Goal: Task Accomplishment & Management: Use online tool/utility

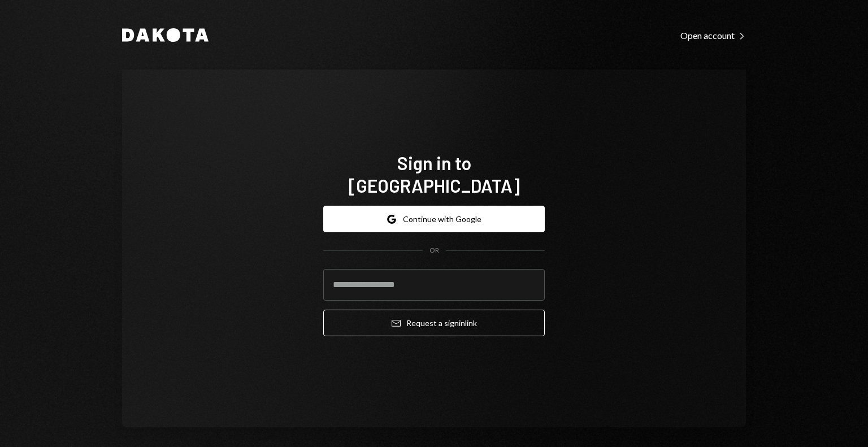
type input "**********"
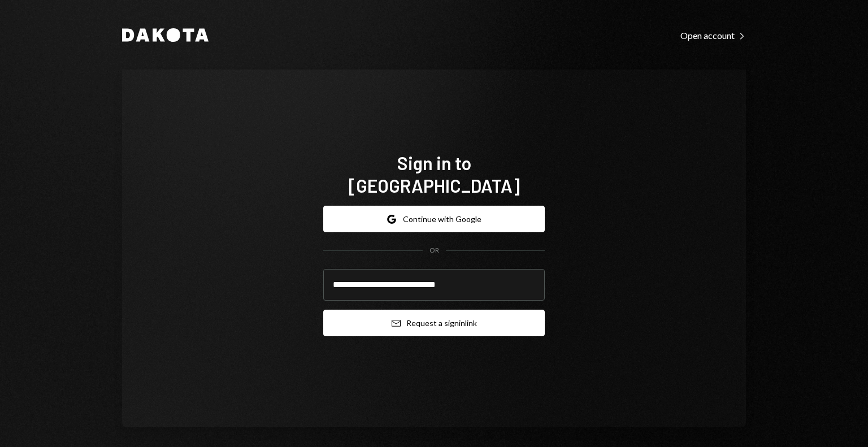
click at [386, 317] on button "Email Request a sign in link" at bounding box center [434, 323] width 222 height 27
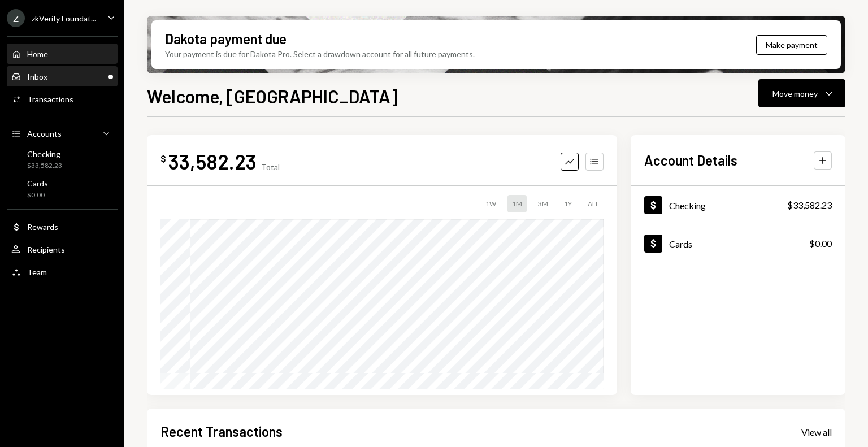
click at [101, 72] on div "Inbox Inbox" at bounding box center [62, 77] width 102 height 10
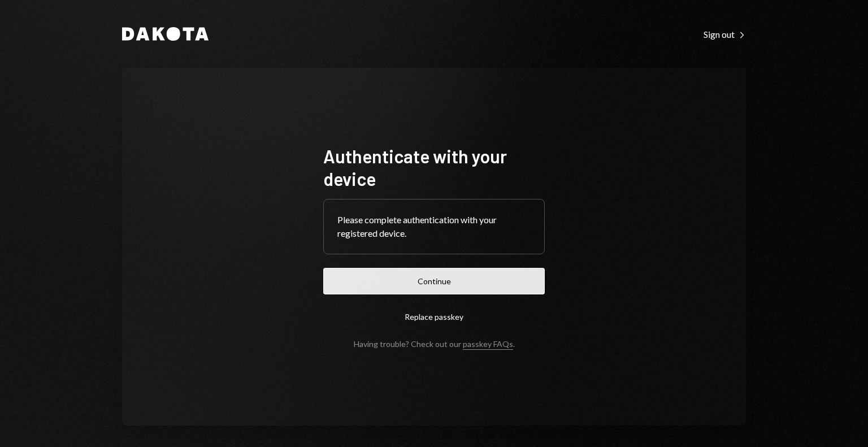
click at [511, 275] on button "Continue" at bounding box center [434, 281] width 222 height 27
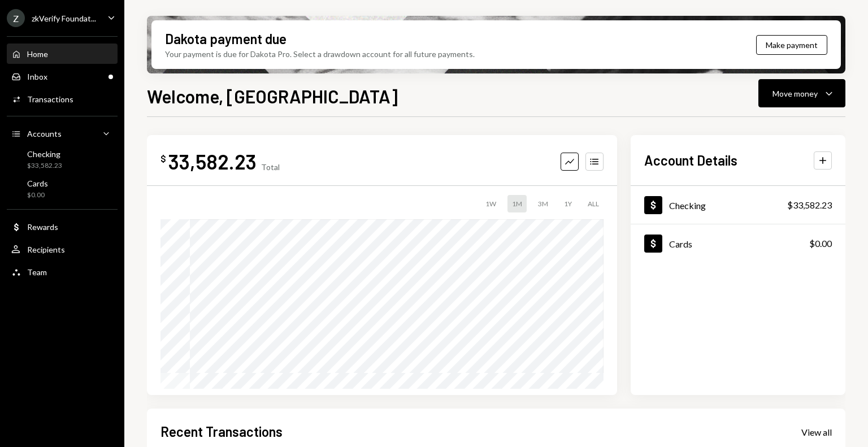
click at [79, 14] on div "zkVerify Foundat..." at bounding box center [64, 19] width 64 height 10
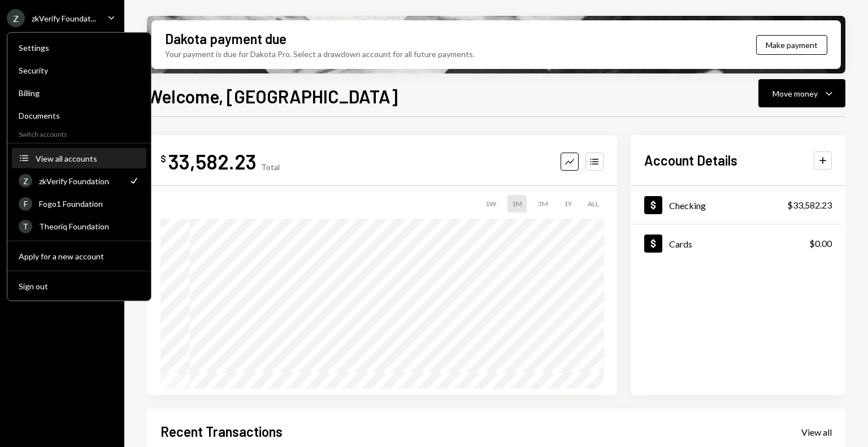
click at [75, 158] on div "View all accounts" at bounding box center [88, 158] width 104 height 10
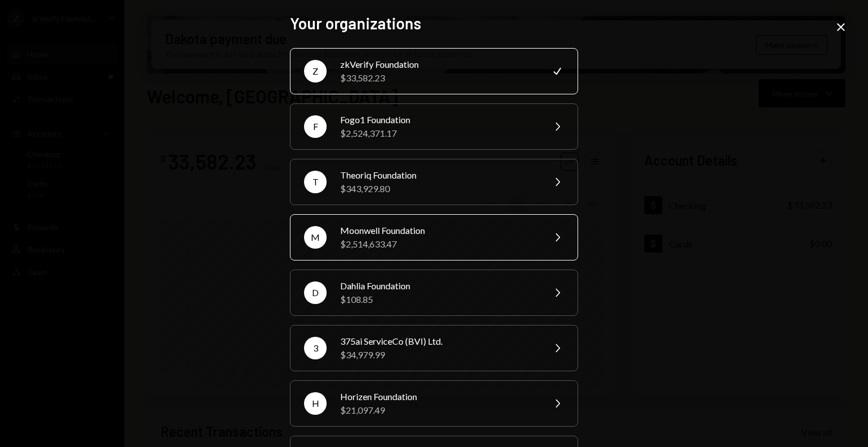
click at [367, 240] on div "$2,514,633.47" at bounding box center [438, 244] width 197 height 14
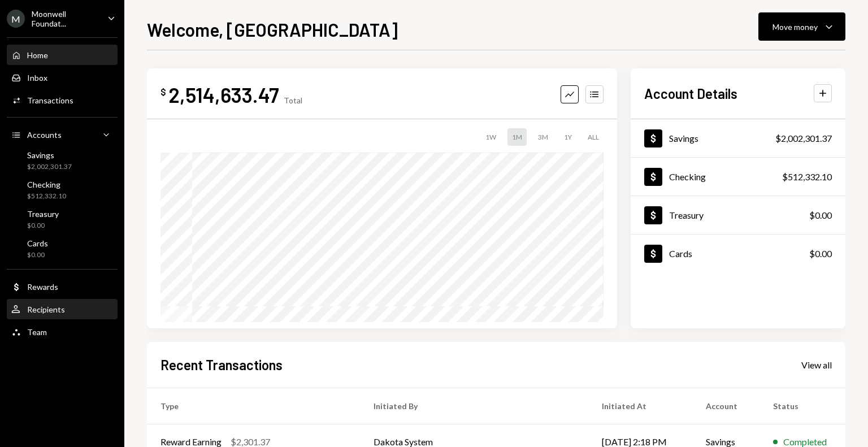
click at [59, 312] on div "Recipients" at bounding box center [46, 310] width 38 height 10
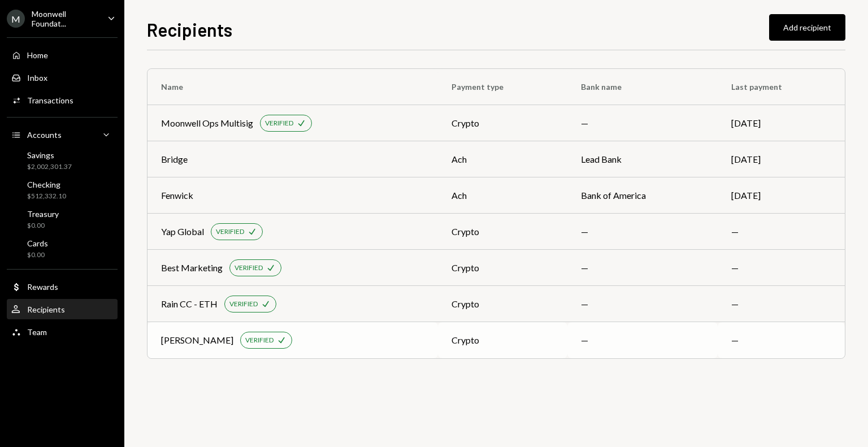
click at [332, 343] on div "[PERSON_NAME] VERIFIED Check" at bounding box center [292, 340] width 263 height 17
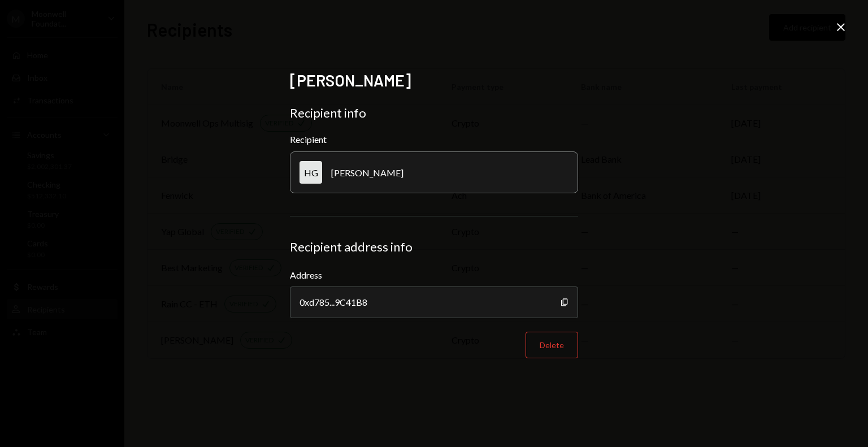
click at [836, 29] on icon "Close" at bounding box center [841, 27] width 14 height 14
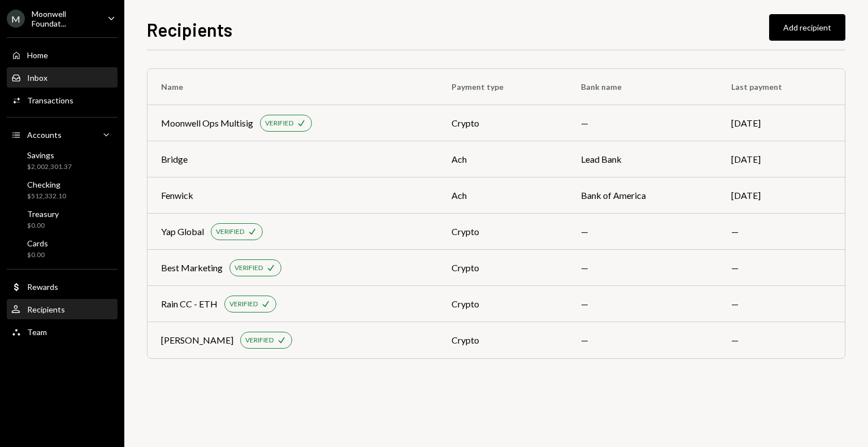
click at [55, 76] on div "Inbox Inbox" at bounding box center [62, 78] width 102 height 10
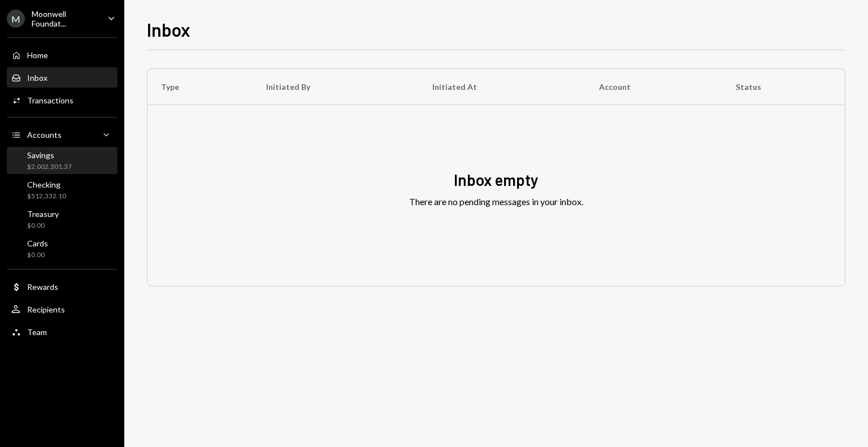
click at [70, 170] on div "$2,002,301.37" at bounding box center [49, 167] width 45 height 10
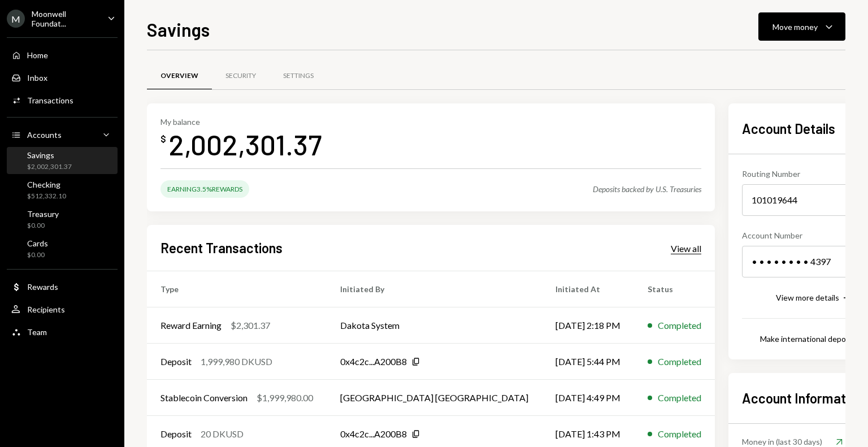
click at [671, 248] on div "View all" at bounding box center [686, 248] width 31 height 11
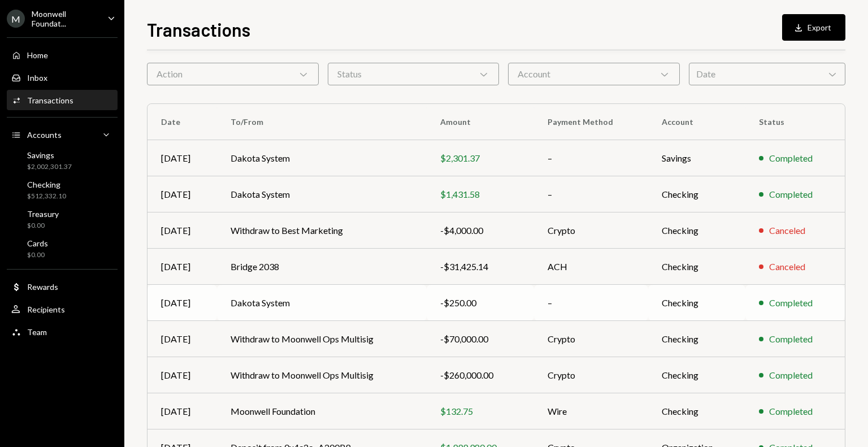
scroll to position [57, 0]
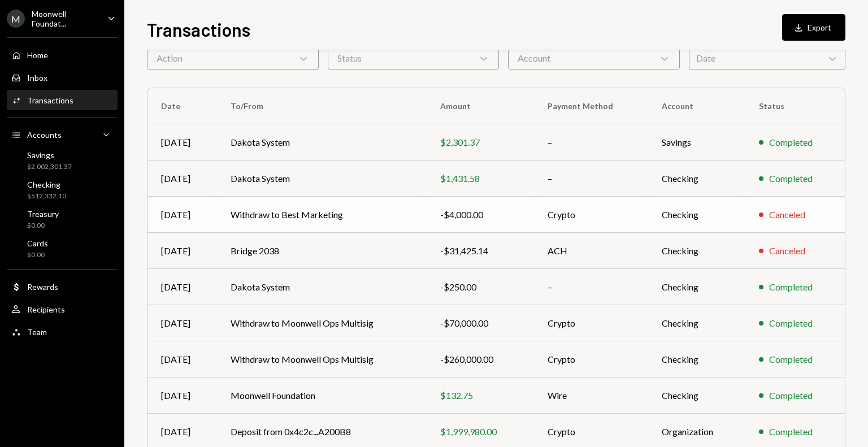
click at [665, 215] on td "Checking" at bounding box center [696, 215] width 97 height 36
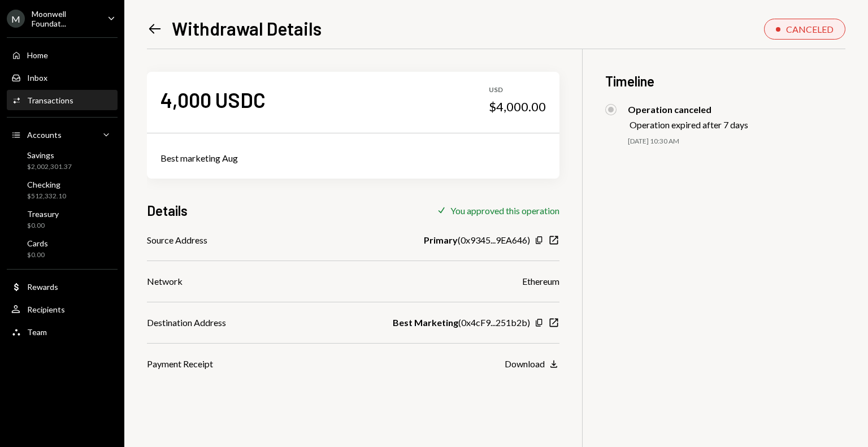
click at [158, 30] on icon "Left Arrow" at bounding box center [155, 29] width 16 height 16
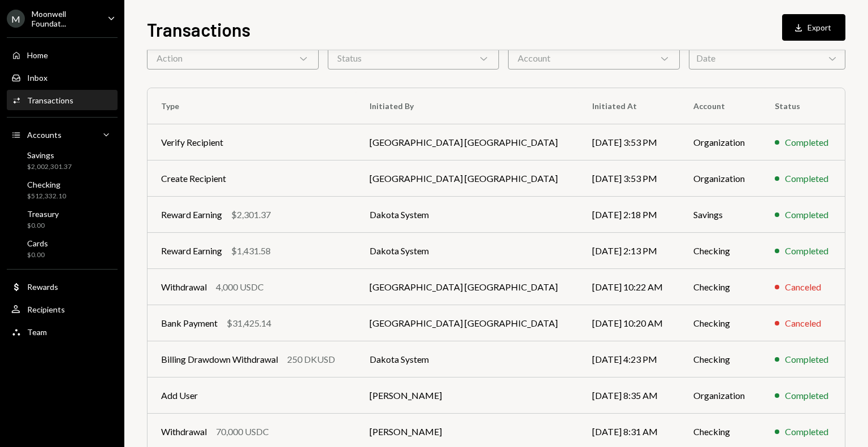
scroll to position [113, 0]
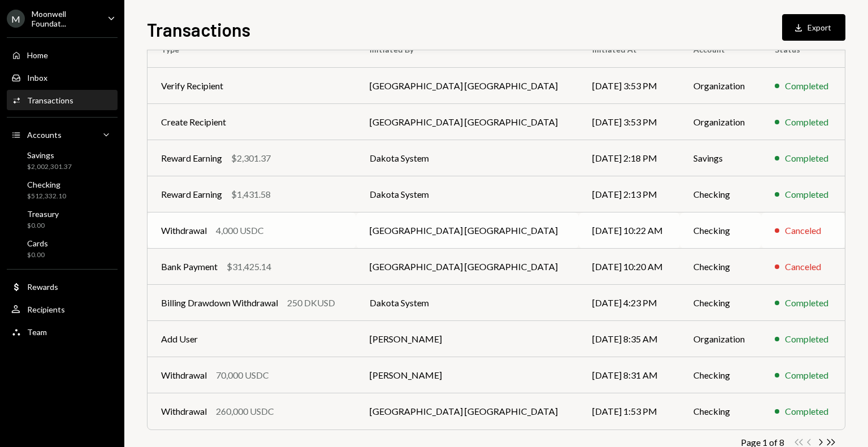
click at [170, 232] on div "Withdrawal" at bounding box center [184, 231] width 46 height 14
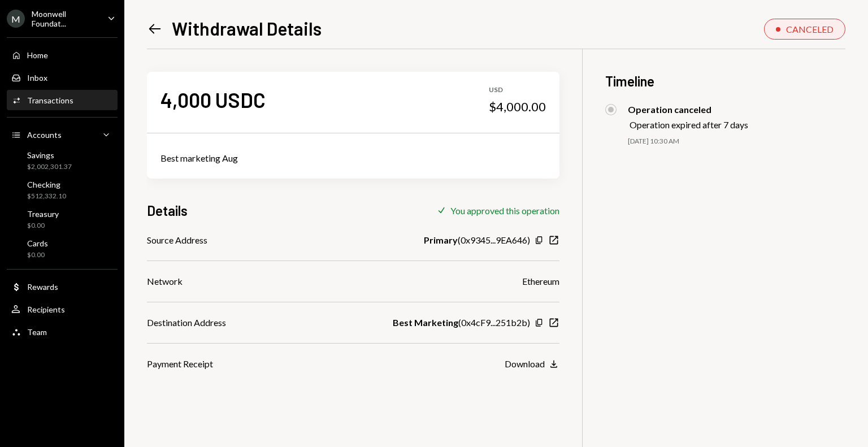
click at [170, 232] on div "4,000 USDC USD $4,000.00 Best marketing Aug Details Check You approved this ope…" at bounding box center [353, 210] width 413 height 322
click at [154, 32] on icon "Left Arrow" at bounding box center [155, 29] width 16 height 16
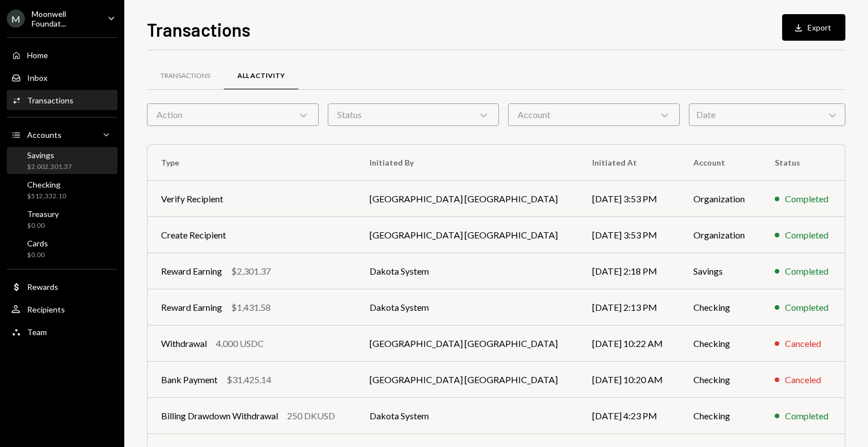
click at [57, 165] on div "$2,002,301.37" at bounding box center [49, 167] width 45 height 10
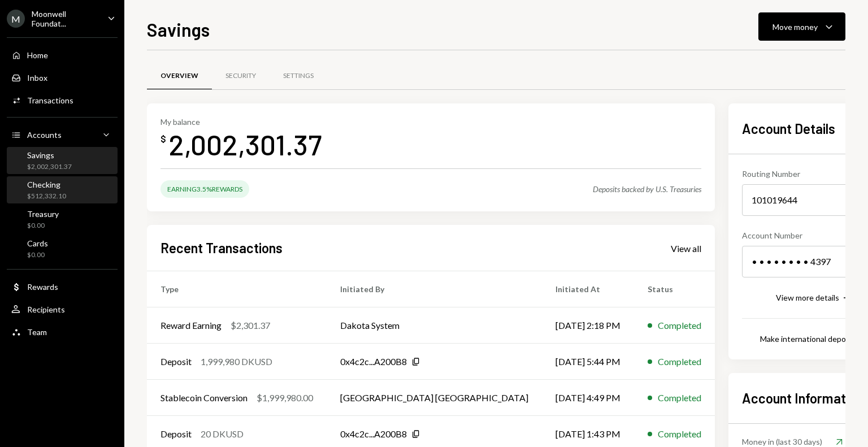
click at [61, 188] on div "Checking" at bounding box center [46, 185] width 39 height 10
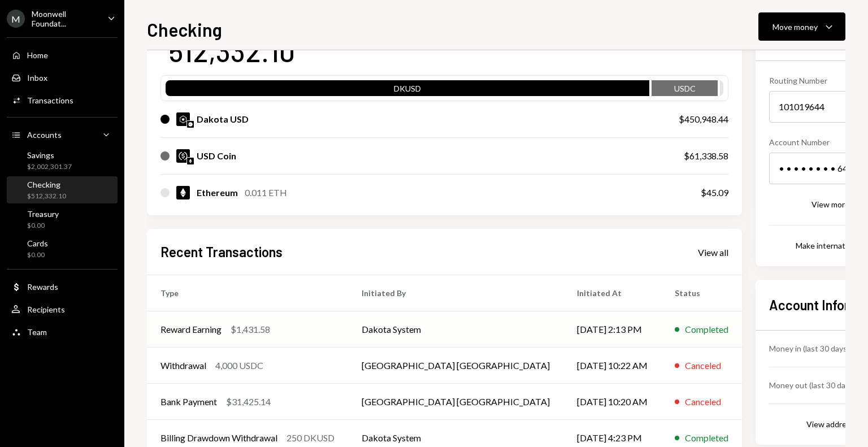
scroll to position [113, 0]
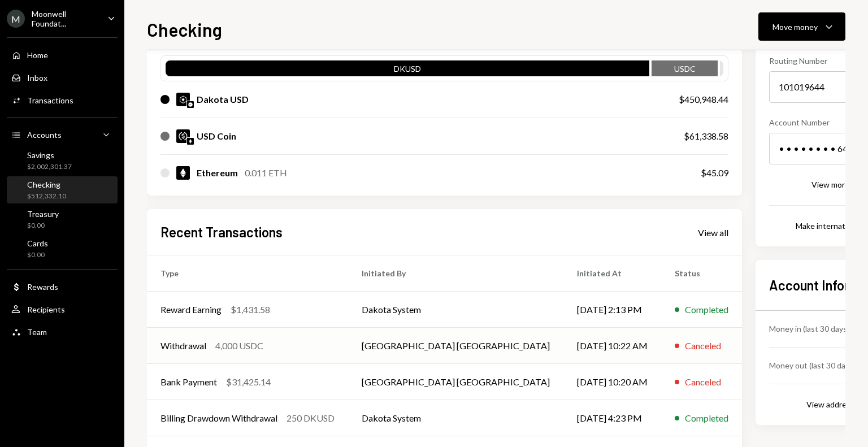
click at [237, 348] on div "4,000 USDC" at bounding box center [239, 346] width 48 height 14
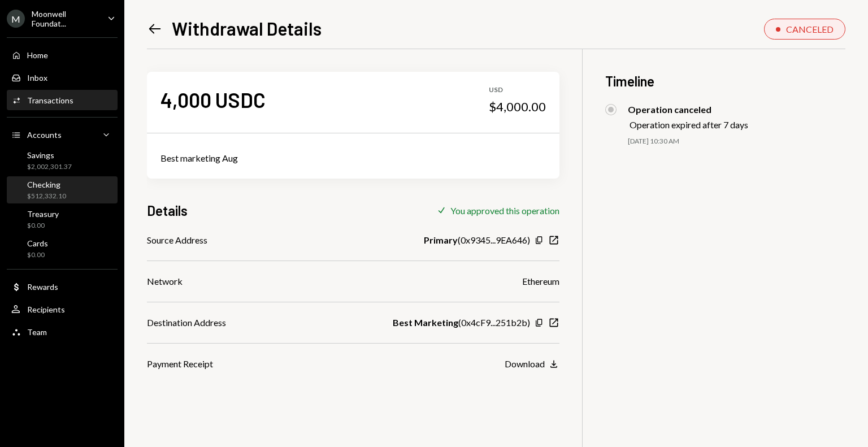
click at [62, 200] on div "$512,332.10" at bounding box center [46, 197] width 39 height 10
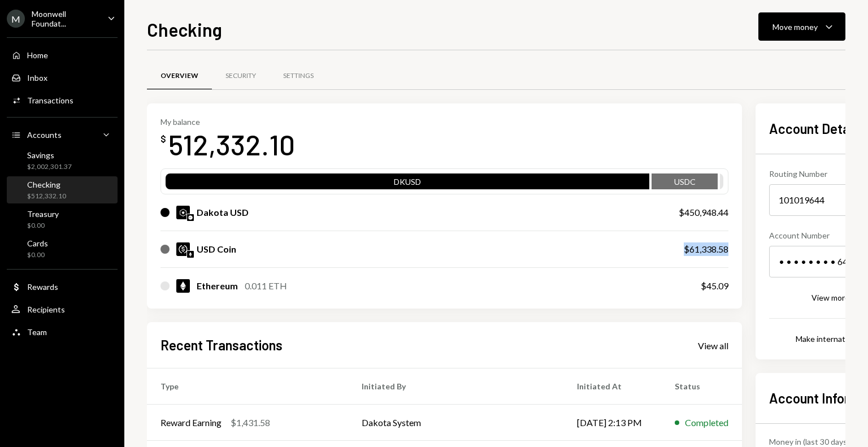
drag, startPoint x: 602, startPoint y: 250, endPoint x: 647, endPoint y: 250, distance: 45.2
click at [647, 250] on div "My balance $ 512,332.10 DKUSD USDC Dakota USD $450,948.44 USD Coin $61,338.58 E…" at bounding box center [444, 206] width 595 height 206
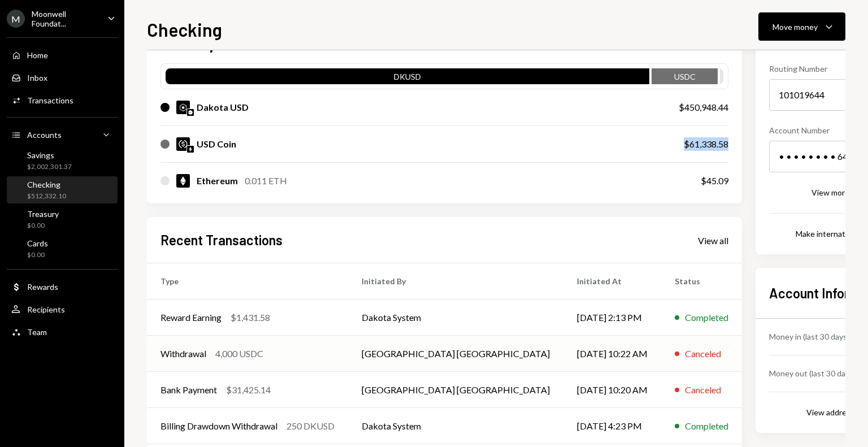
scroll to position [47, 0]
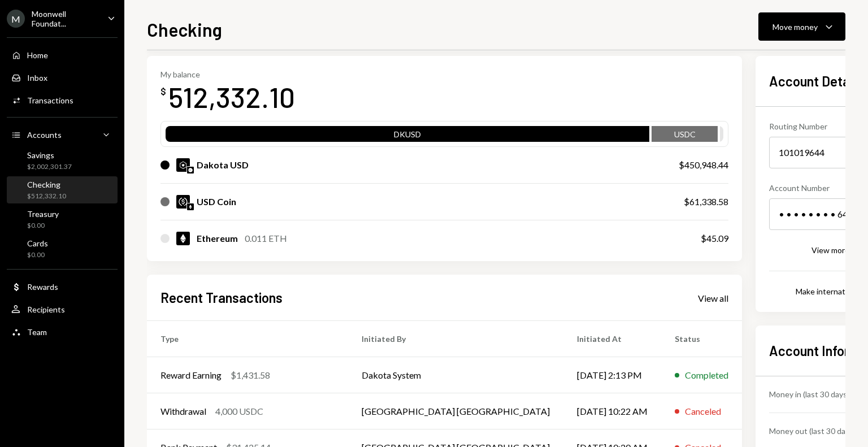
click at [211, 207] on div "USD Coin" at bounding box center [217, 202] width 40 height 14
drag, startPoint x: 197, startPoint y: 203, endPoint x: 231, endPoint y: 205, distance: 34.0
click at [231, 205] on div "USD Coin" at bounding box center [217, 202] width 40 height 14
drag, startPoint x: 203, startPoint y: 166, endPoint x: 240, endPoint y: 166, distance: 36.7
click at [240, 166] on div "Dakota USD" at bounding box center [223, 165] width 52 height 14
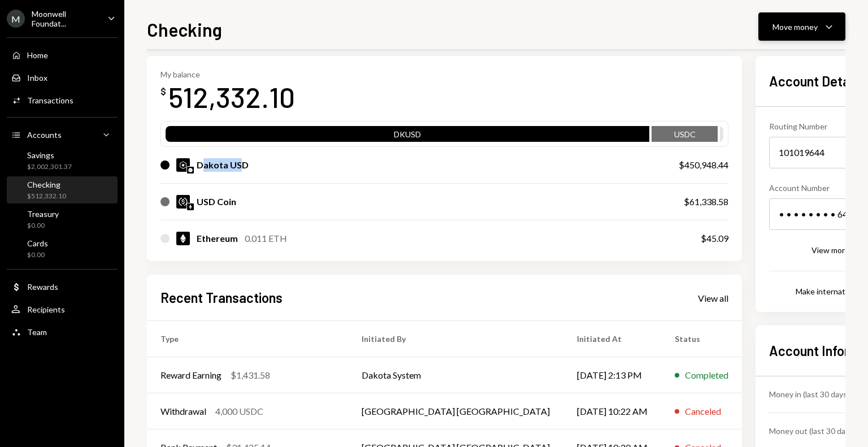
click at [764, 31] on button "Move money Caret Down" at bounding box center [802, 26] width 87 height 28
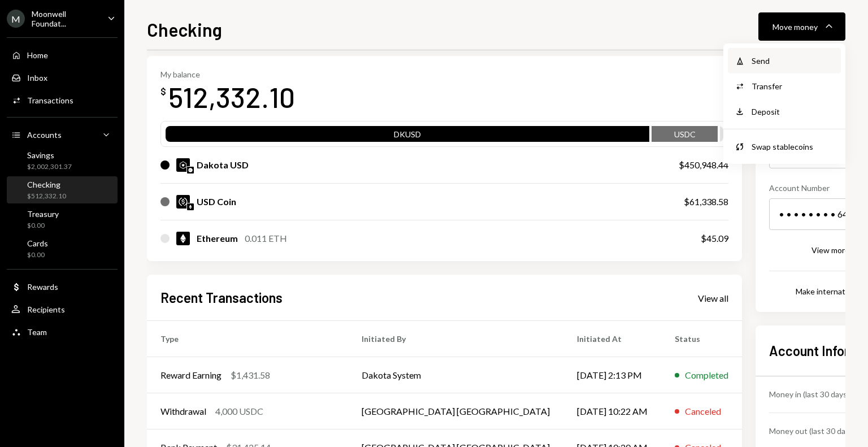
click at [759, 57] on div "Send" at bounding box center [793, 61] width 83 height 12
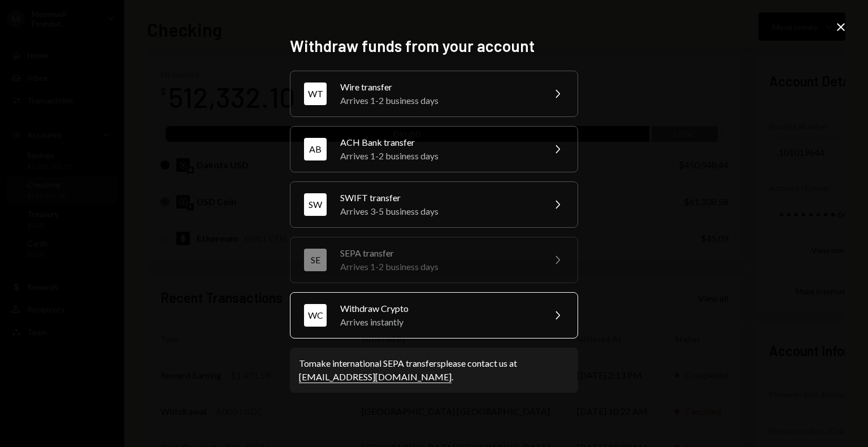
click at [432, 328] on div "Arrives instantly" at bounding box center [438, 322] width 197 height 14
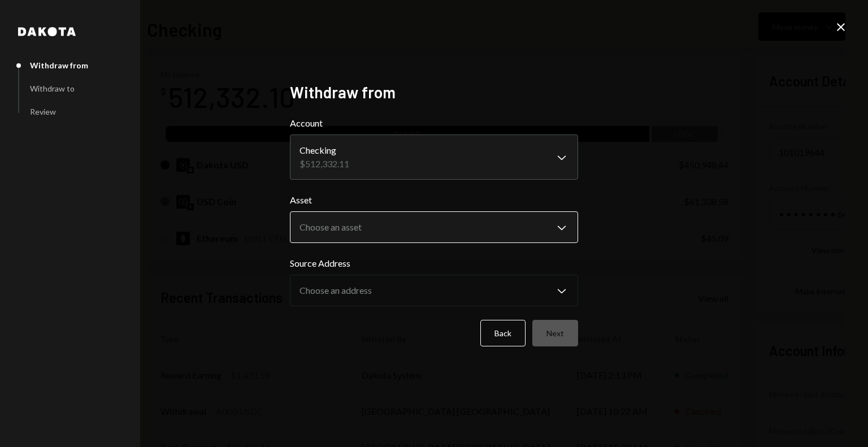
click at [365, 229] on body "M Moonwell Foundat... Caret Down Home Home Inbox Inbox Activities Transactions …" at bounding box center [434, 223] width 868 height 447
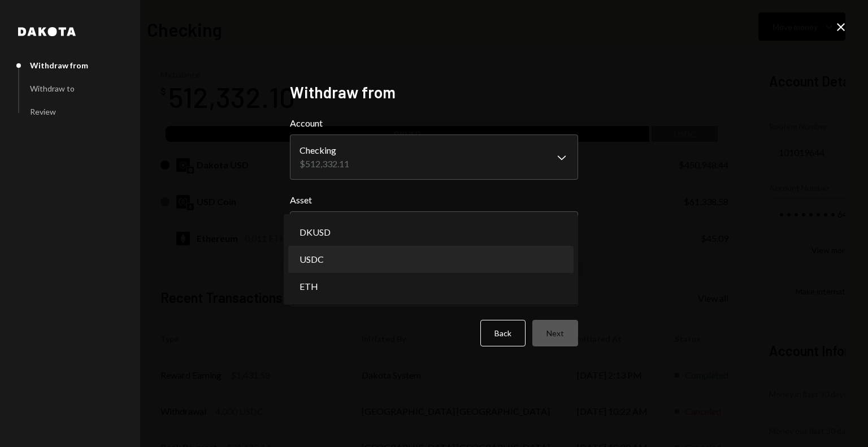
select select "****"
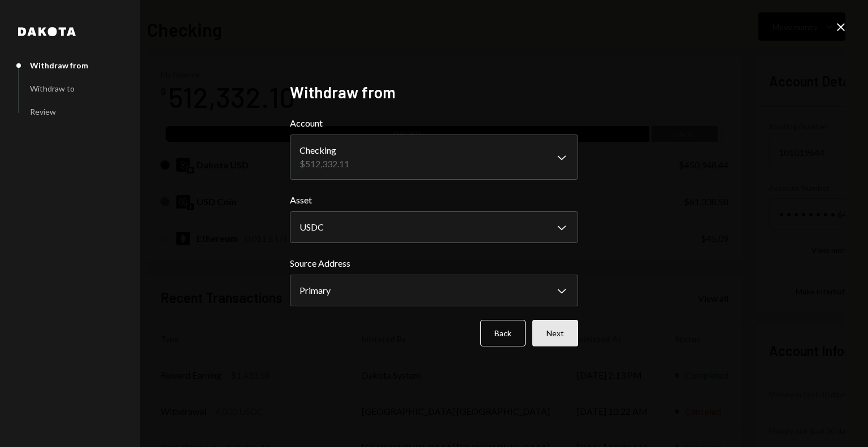
click at [551, 332] on button "Next" at bounding box center [556, 333] width 46 height 27
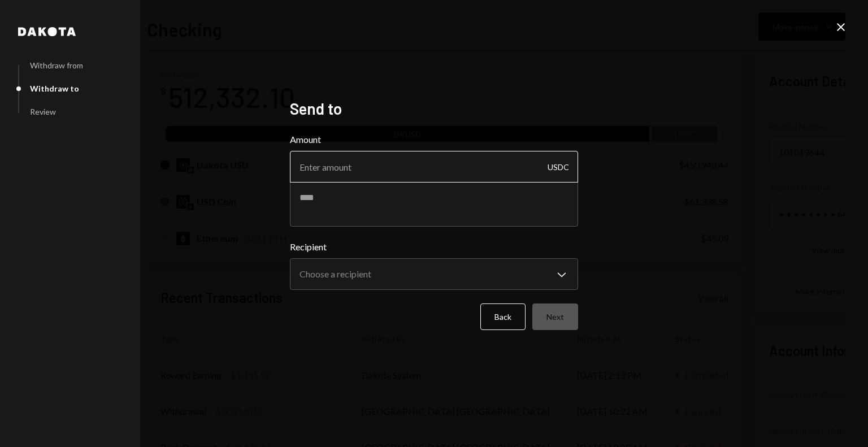
click at [382, 172] on input "Amount" at bounding box center [434, 167] width 288 height 32
type input "43500"
click at [481, 196] on textarea at bounding box center [434, 203] width 288 height 45
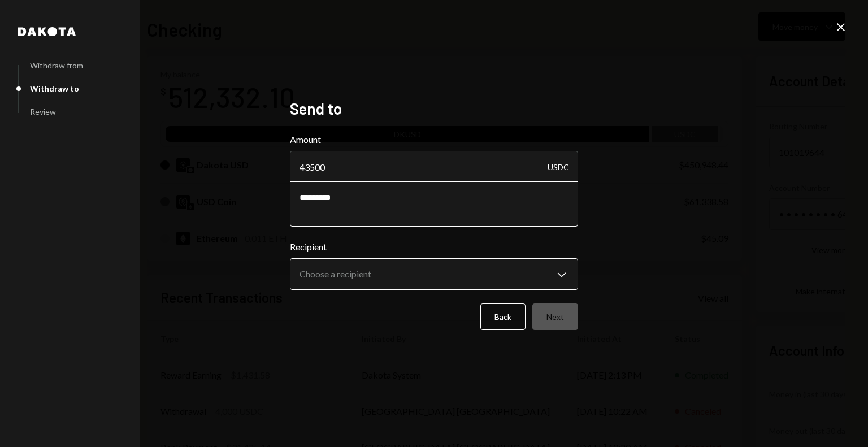
type textarea "*********"
click at [481, 275] on body "M Moonwell Foundat... Caret Down Home Home Inbox Inbox Activities Transactions …" at bounding box center [434, 223] width 868 height 447
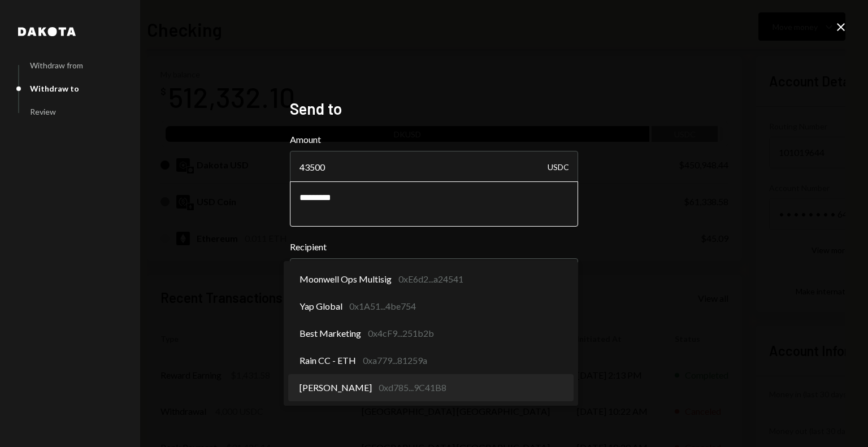
select select "**********"
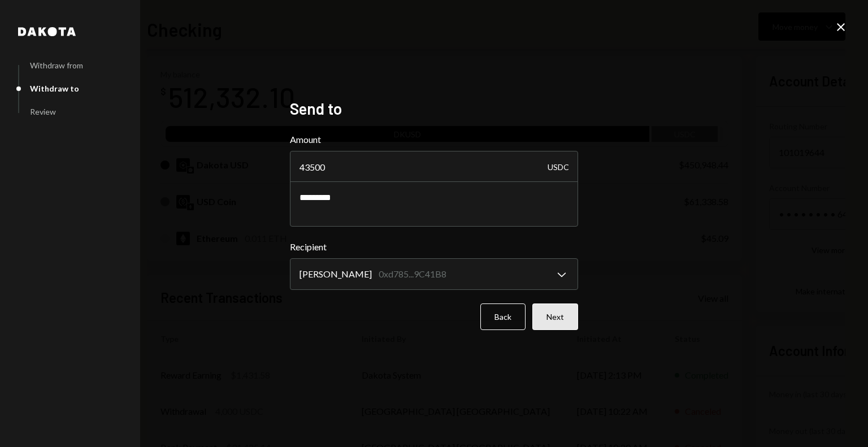
click at [540, 311] on button "Next" at bounding box center [556, 317] width 46 height 27
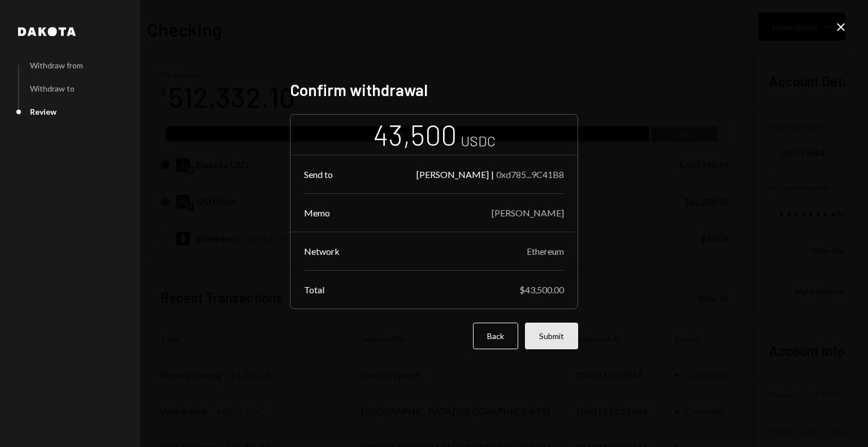
click at [543, 340] on button "Submit" at bounding box center [551, 336] width 53 height 27
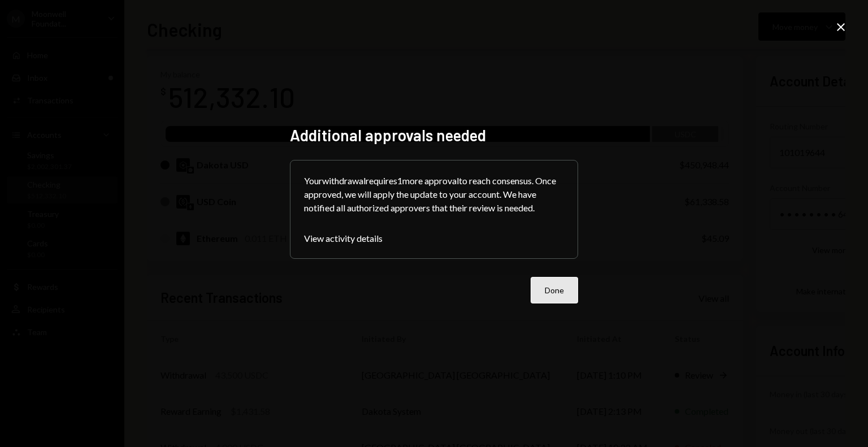
click at [561, 300] on button "Done" at bounding box center [554, 290] width 47 height 27
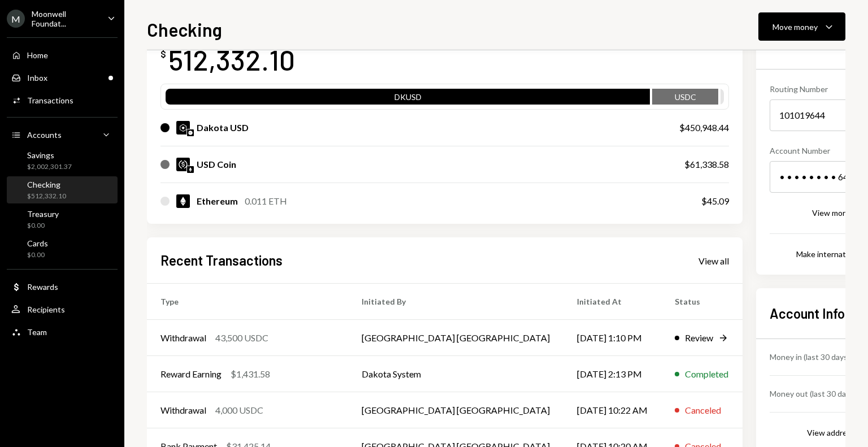
scroll to position [104, 0]
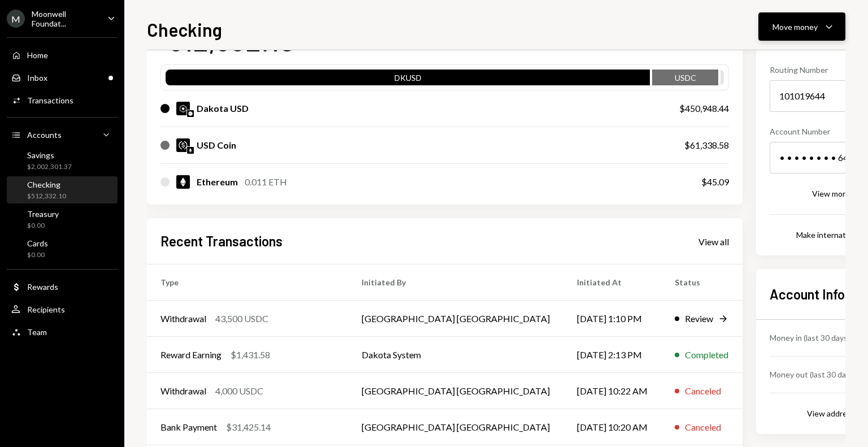
click at [782, 24] on div "Move money" at bounding box center [795, 27] width 45 height 12
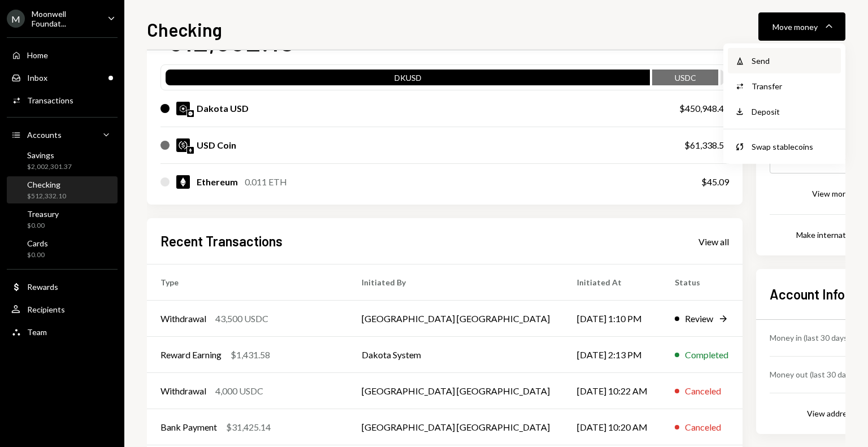
click at [780, 61] on div "Send" at bounding box center [793, 61] width 83 height 12
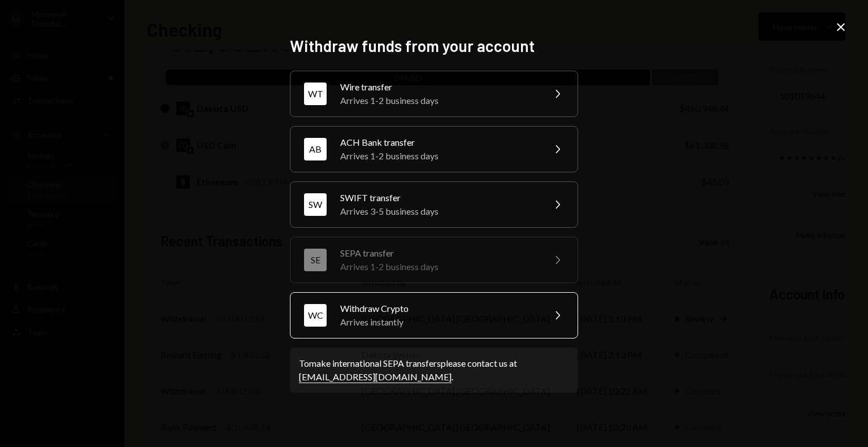
click at [440, 315] on div "Arrives instantly" at bounding box center [438, 322] width 197 height 14
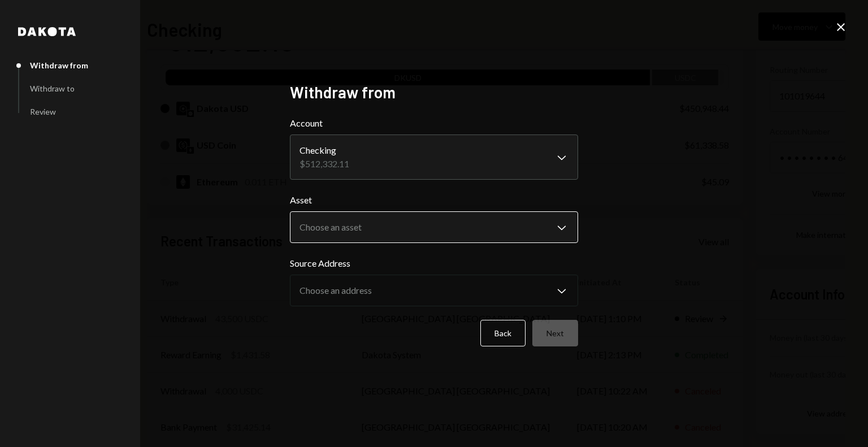
click at [401, 228] on body "M Moonwell Foundat... Caret Down Home Home Inbox Inbox Activities Transactions …" at bounding box center [434, 223] width 868 height 447
click at [697, 109] on div "**********" at bounding box center [434, 223] width 868 height 447
click at [385, 219] on body "M Moonwell Foundat... Caret Down Home Home Inbox Inbox Activities Transactions …" at bounding box center [434, 223] width 868 height 447
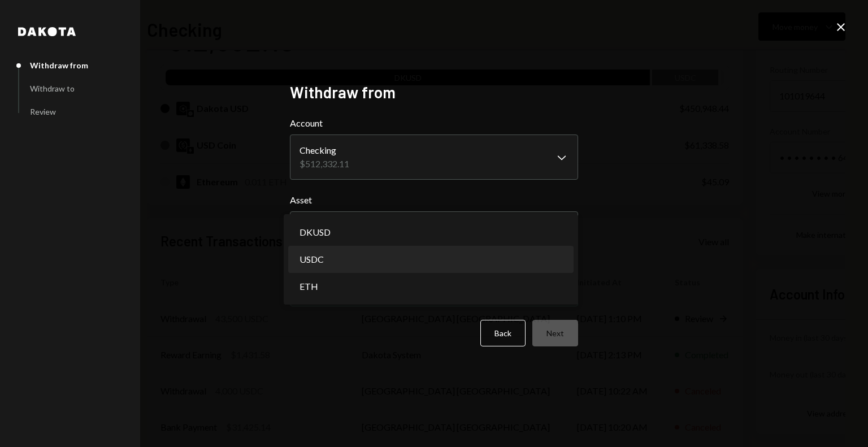
select select "****"
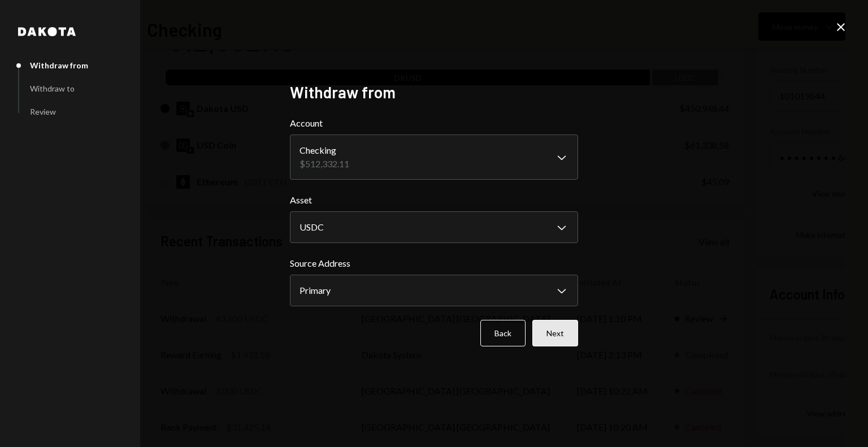
click at [566, 342] on button "Next" at bounding box center [556, 333] width 46 height 27
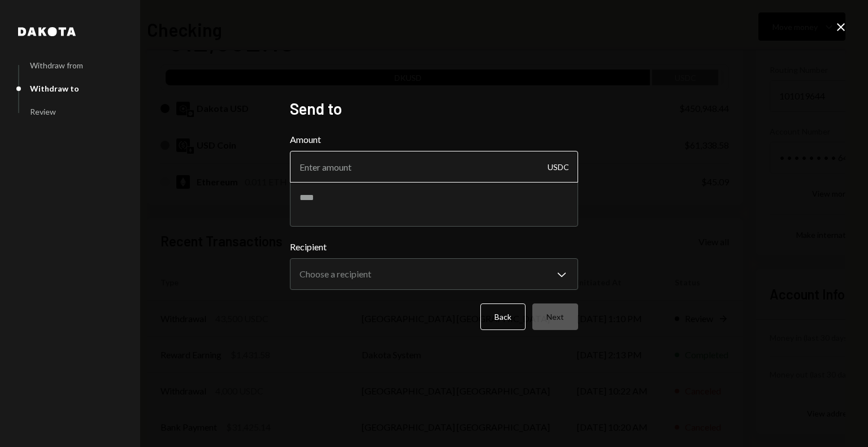
click at [357, 164] on input "Amount" at bounding box center [434, 167] width 288 height 32
type input "4000"
click at [365, 200] on textarea at bounding box center [434, 203] width 288 height 45
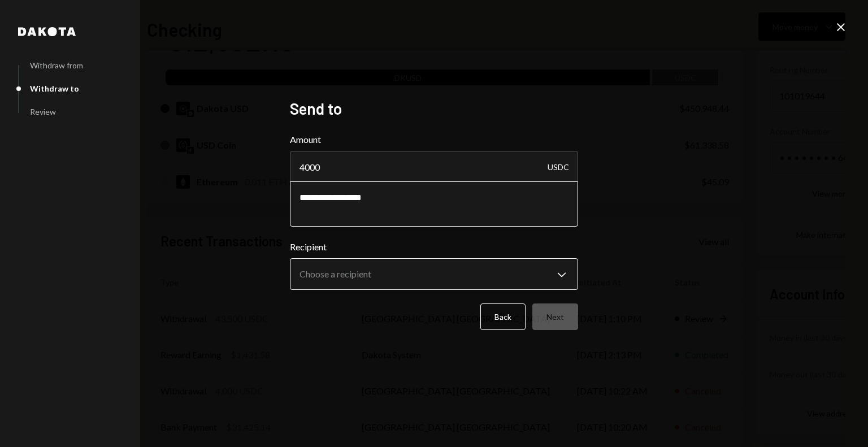
type textarea "**********"
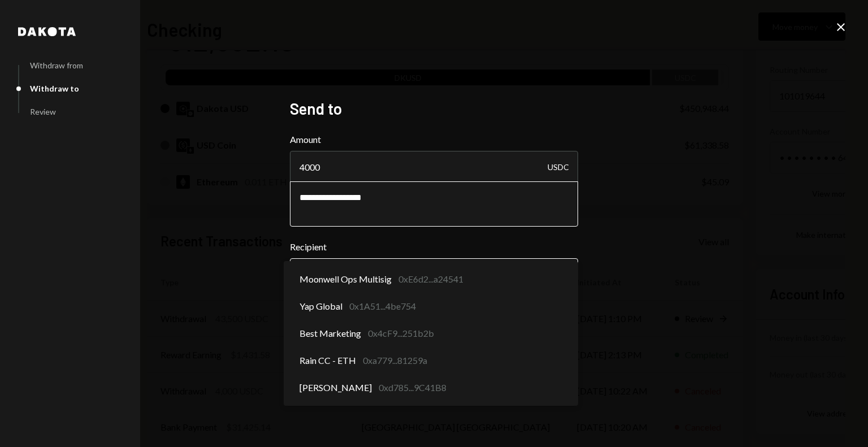
click at [370, 263] on body "M Moonwell Foundat... Caret Down Home Home Inbox Inbox Activities Transactions …" at bounding box center [434, 223] width 868 height 447
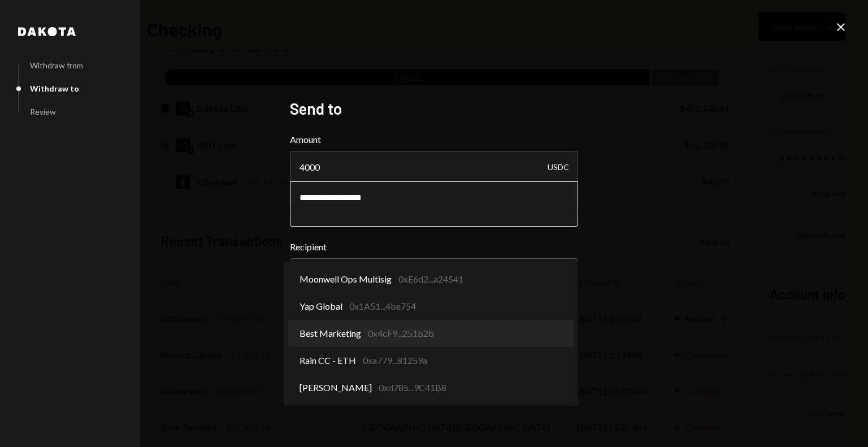
select select "**********"
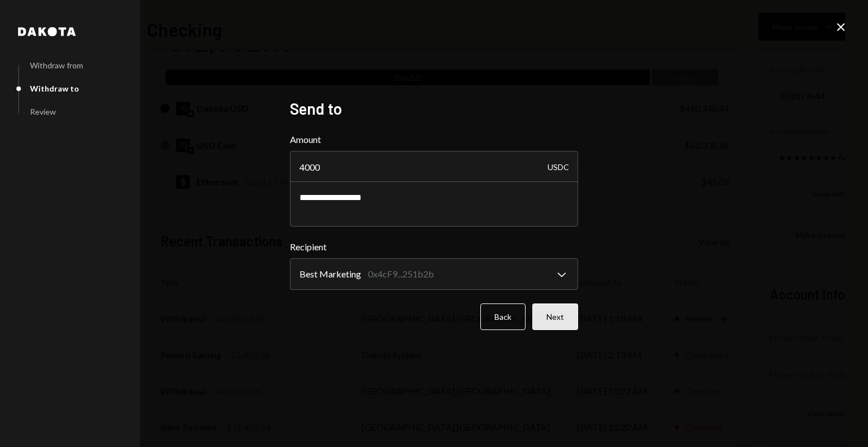
click at [549, 319] on button "Next" at bounding box center [556, 317] width 46 height 27
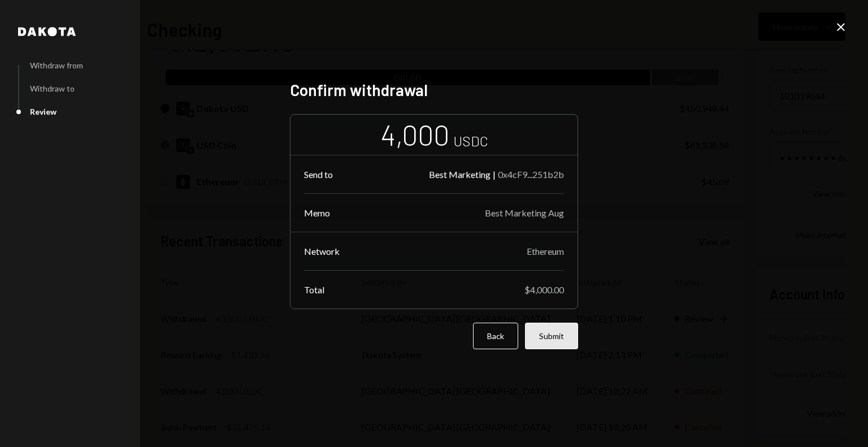
click at [537, 327] on button "Submit" at bounding box center [551, 336] width 53 height 27
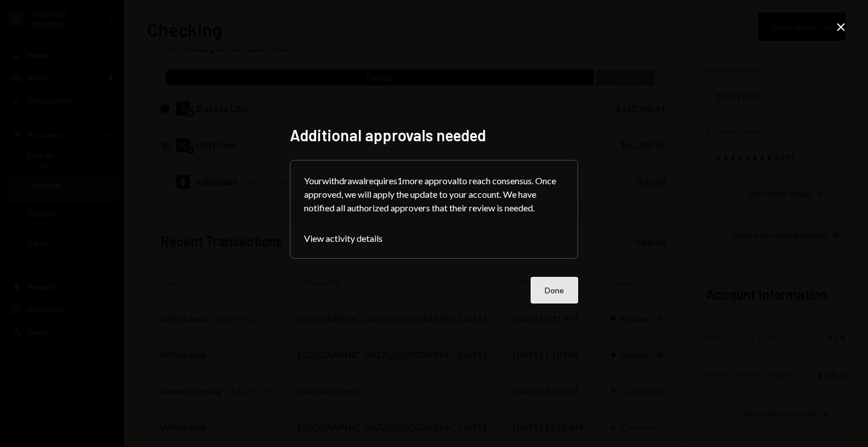
click at [562, 287] on button "Done" at bounding box center [554, 290] width 47 height 27
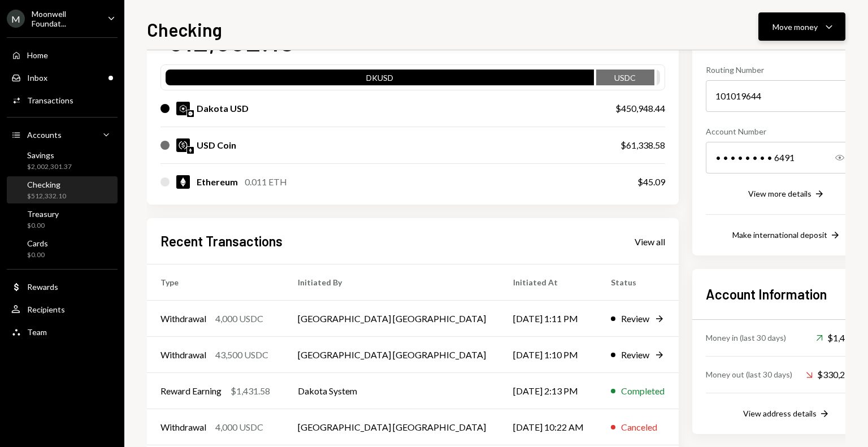
click at [804, 25] on div "Move money" at bounding box center [795, 27] width 45 height 12
click at [798, 58] on div "Send" at bounding box center [793, 61] width 83 height 12
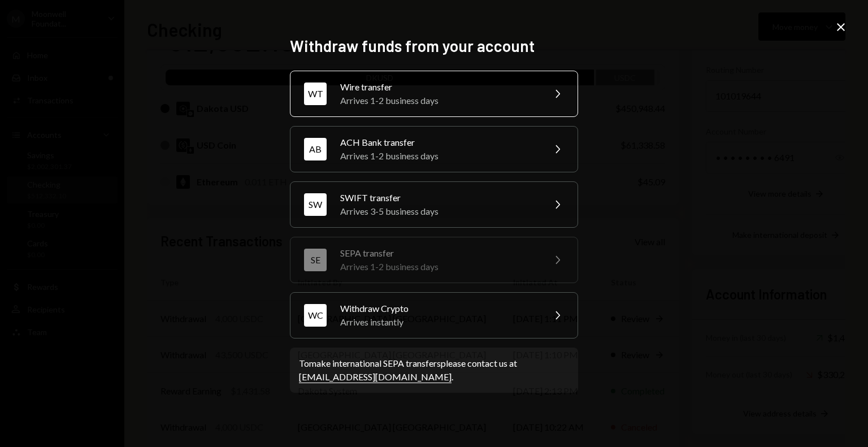
click at [457, 94] on div "Arrives 1-2 business days" at bounding box center [438, 101] width 197 height 14
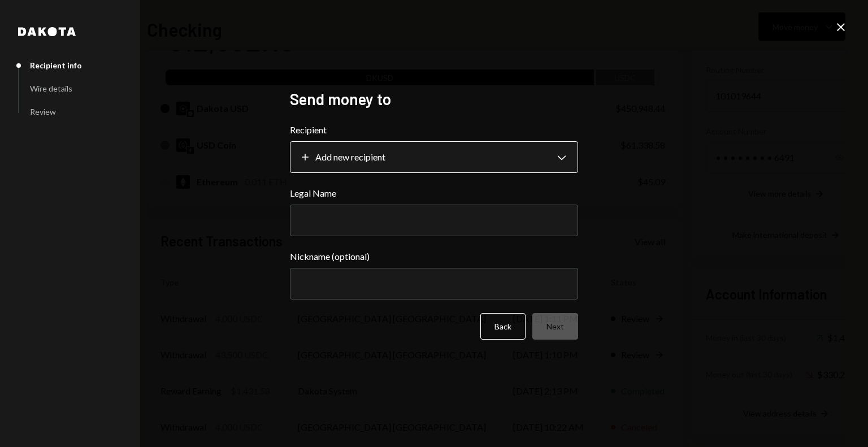
click at [434, 160] on body "M Moonwell Foundat... Caret Down Home Home Inbox Inbox Activities Transactions …" at bounding box center [434, 223] width 868 height 447
click at [844, 25] on icon at bounding box center [841, 27] width 8 height 8
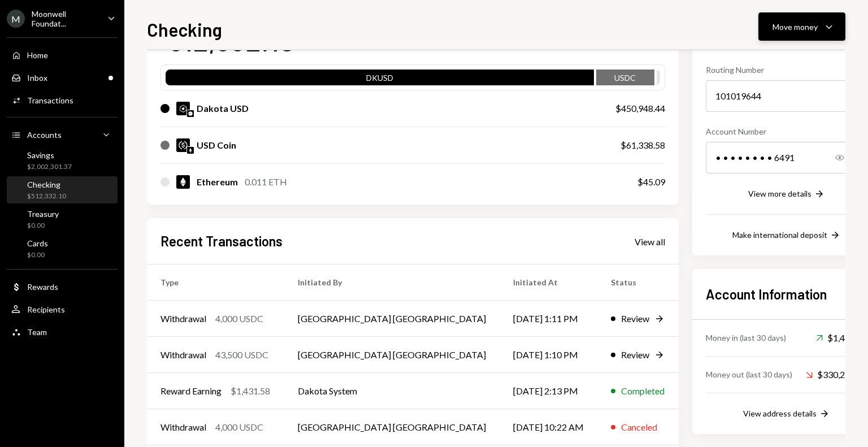
click at [818, 29] on div "Move money Caret Down" at bounding box center [802, 27] width 59 height 14
click at [777, 60] on div "Send" at bounding box center [793, 61] width 83 height 12
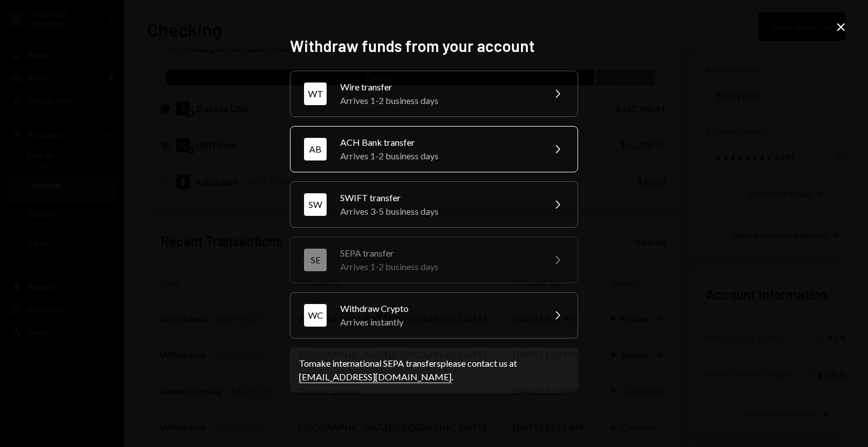
click at [427, 153] on div "Arrives 1-2 business days" at bounding box center [438, 156] width 197 height 14
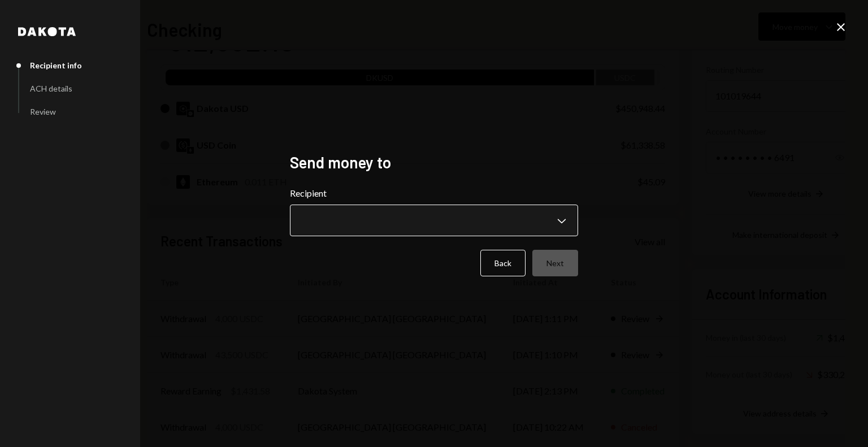
click at [388, 226] on body "M Moonwell Foundat... Caret Down Home Home Inbox Inbox Activities Transactions …" at bounding box center [434, 223] width 868 height 447
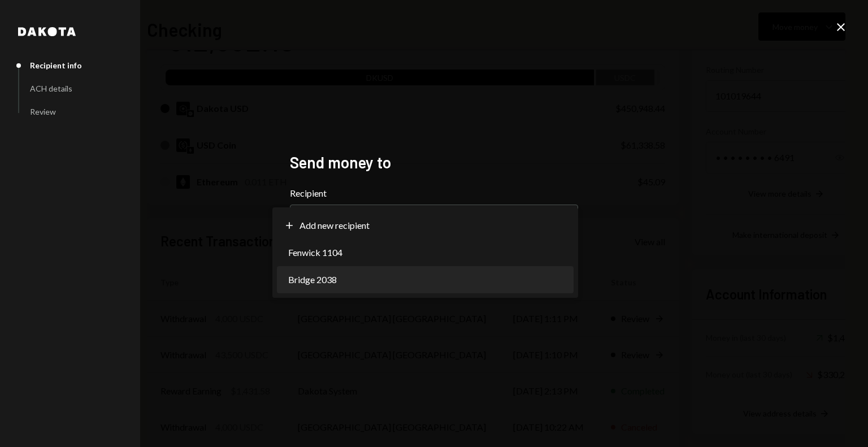
select select "**********"
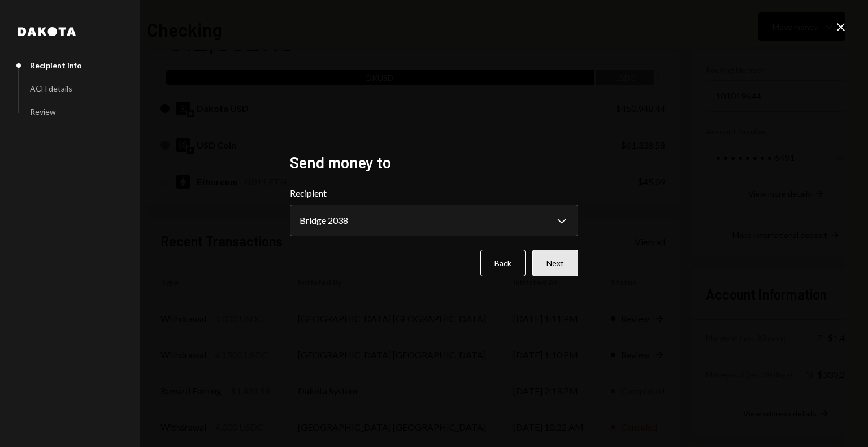
click at [575, 267] on button "Next" at bounding box center [556, 263] width 46 height 27
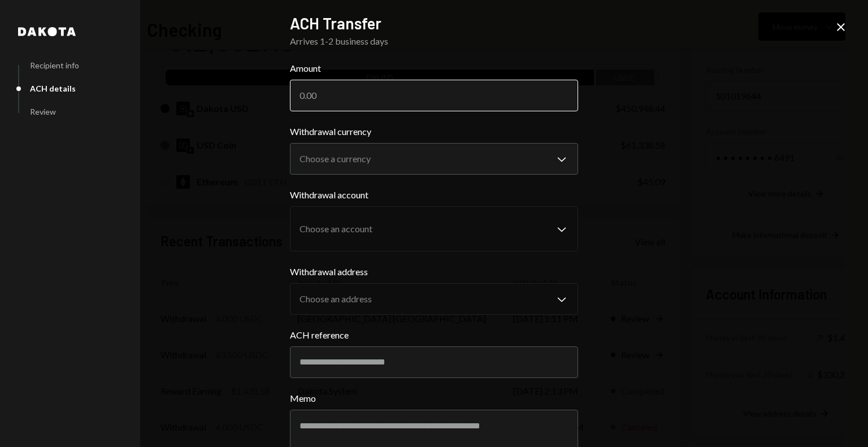
click at [348, 94] on input "Amount" at bounding box center [434, 96] width 288 height 32
paste input "31425.14"
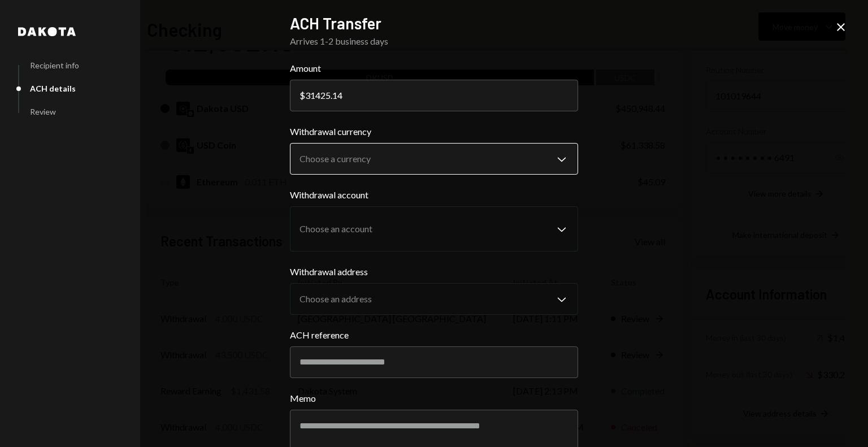
type input "31425.14"
click at [350, 163] on body "M Moonwell Foundat... Caret Down Home Home Inbox Inbox Activities Transactions …" at bounding box center [434, 223] width 868 height 447
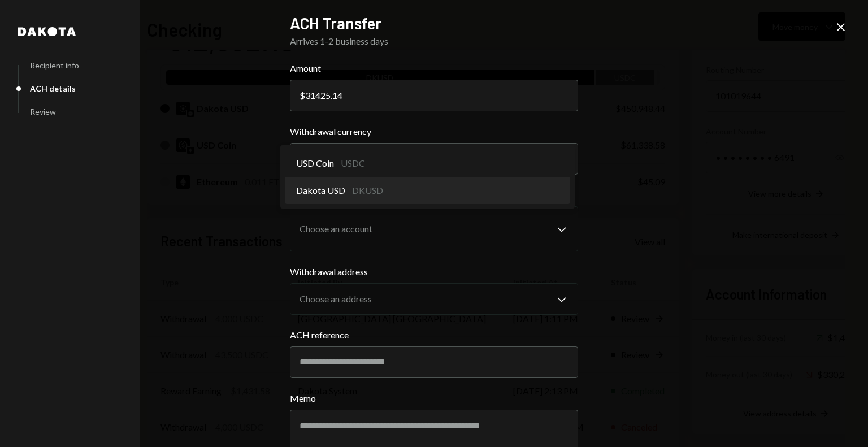
select select "*****"
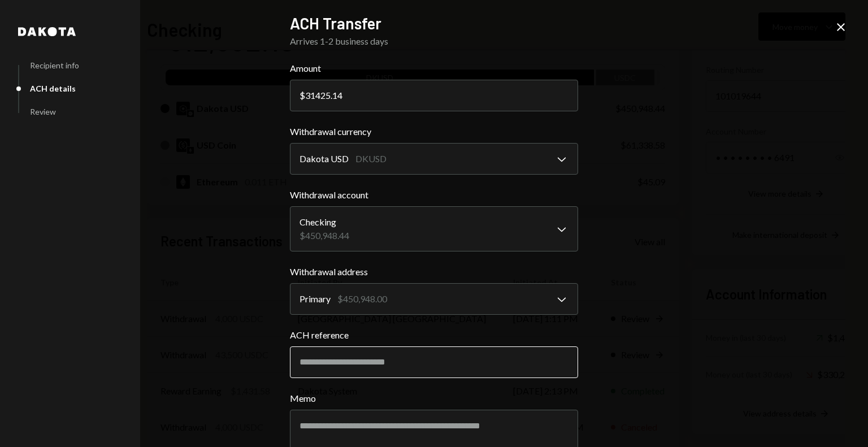
click at [372, 357] on input "ACH reference" at bounding box center [434, 363] width 288 height 32
type input "********"
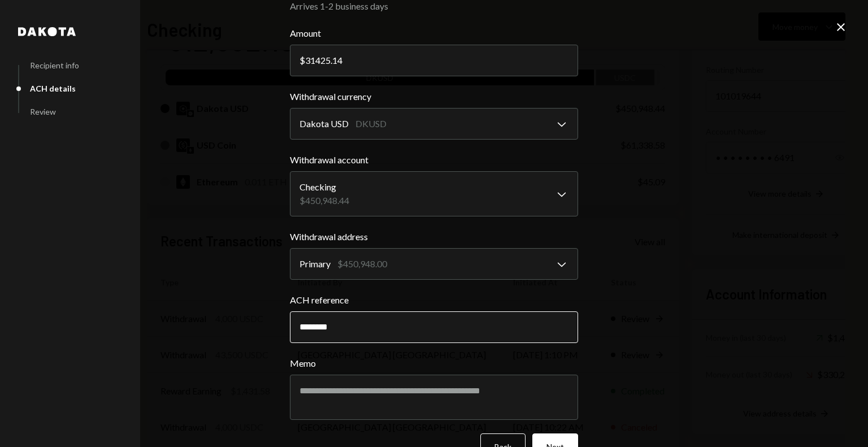
scroll to position [66, 0]
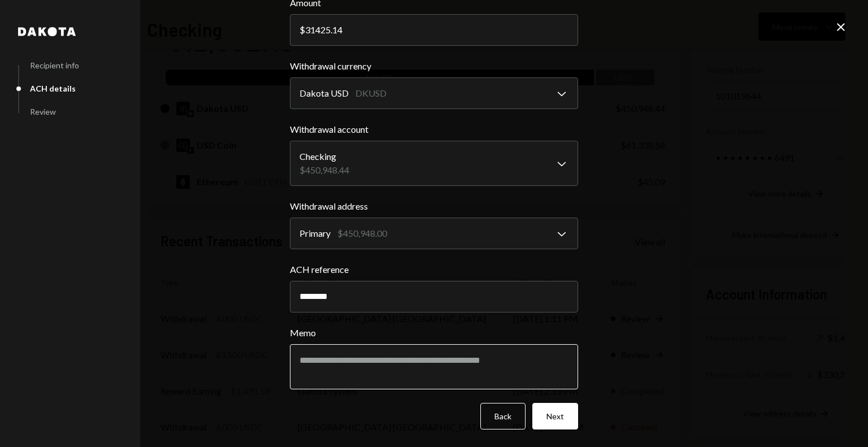
click at [375, 359] on textarea "Memo" at bounding box center [434, 366] width 288 height 45
type textarea "**********"
click at [545, 414] on button "Next" at bounding box center [556, 416] width 46 height 27
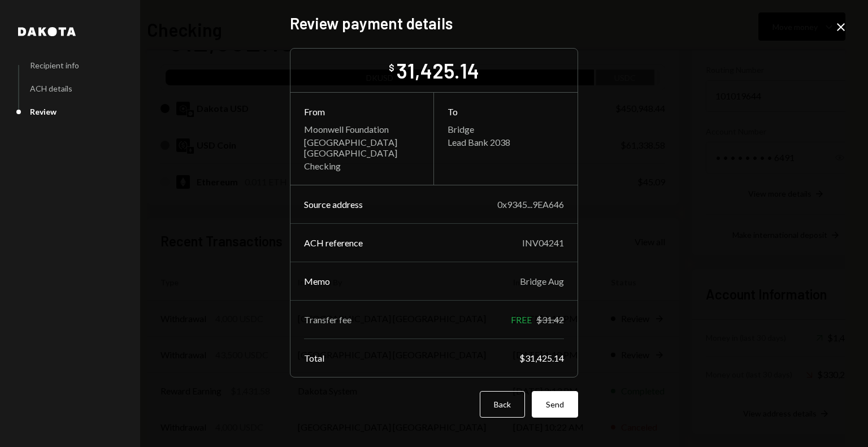
scroll to position [0, 0]
click at [556, 397] on button "Send" at bounding box center [555, 404] width 46 height 27
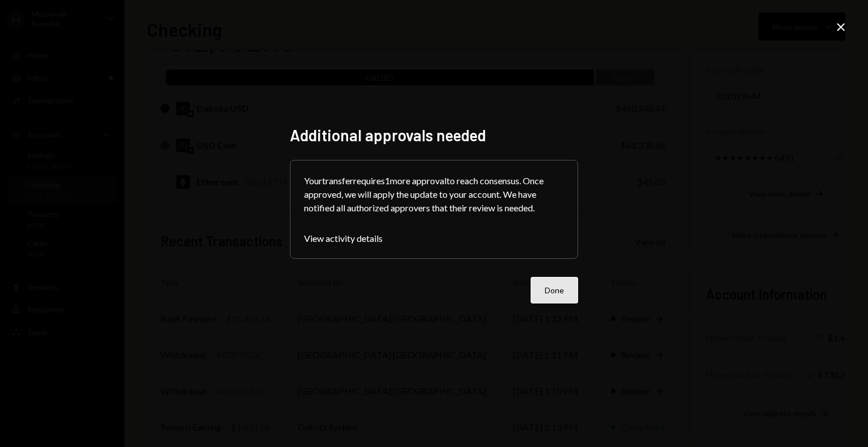
click at [570, 299] on button "Done" at bounding box center [554, 290] width 47 height 27
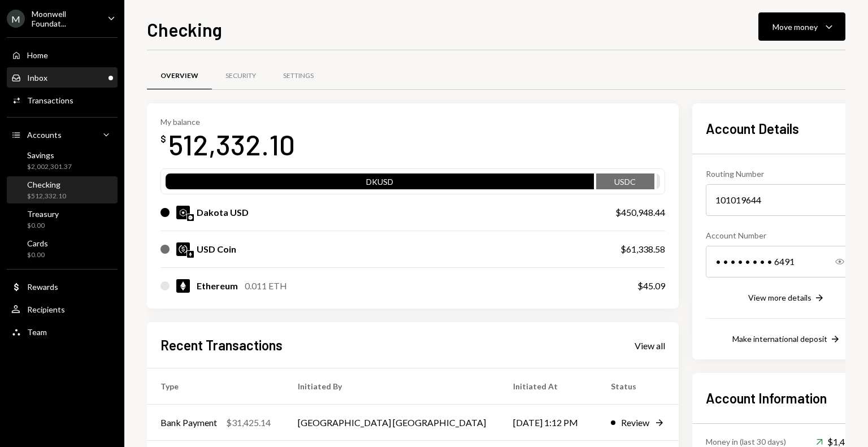
click at [87, 75] on div "Inbox Inbox" at bounding box center [62, 78] width 102 height 10
